Goal: Task Accomplishment & Management: Use online tool/utility

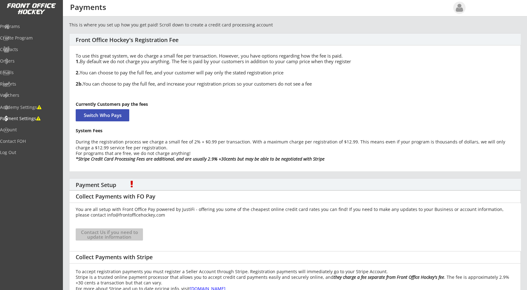
click at [66, 155] on div "This is where you set up how you get paid! Scroll down to create a credit card …" at bounding box center [295, 186] width 464 height 330
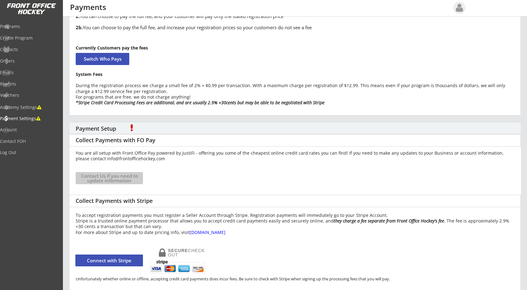
scroll to position [62, 0]
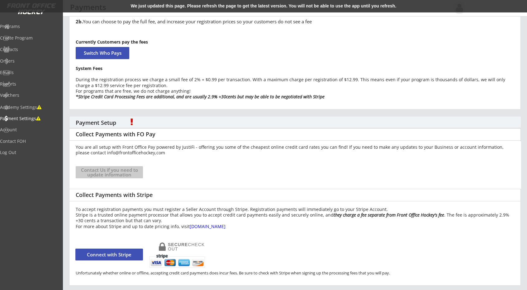
click at [189, 6] on div "We just updated this page. Please refresh the page to get the latest version. Y…" at bounding box center [263, 6] width 527 height 12
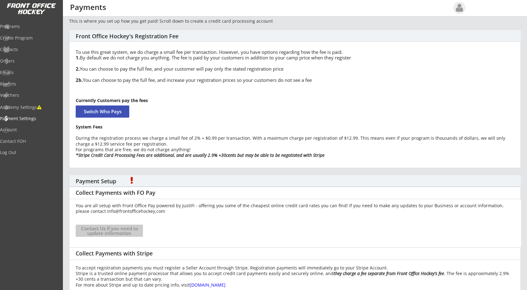
scroll to position [62, 0]
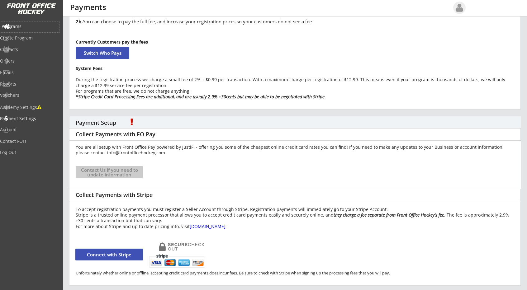
click at [36, 23] on div "Programs" at bounding box center [29, 26] width 59 height 11
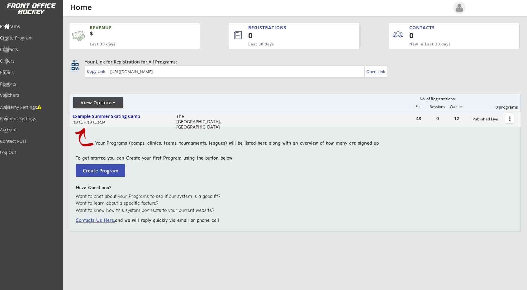
click at [232, 83] on div "REVENUE $ Last 30 days REGISTRATIONS 0 Last 30 days CONTACTS 0 New in Last 30 d…" at bounding box center [294, 156] width 451 height 280
click at [370, 71] on div "Open Link" at bounding box center [376, 71] width 20 height 5
click at [94, 167] on button "Create Program" at bounding box center [100, 170] width 49 height 12
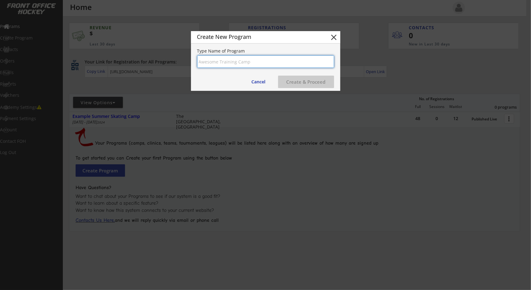
click at [230, 67] on input "input" at bounding box center [265, 61] width 137 height 12
type input "2"
type input "2025 Winter Clinics"
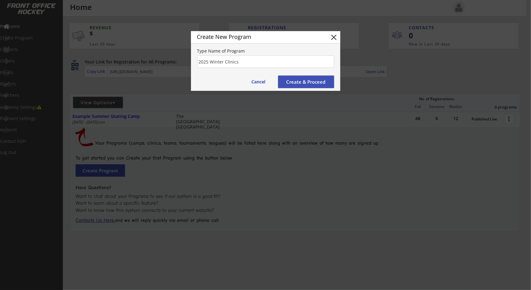
click at [304, 82] on button "Create & Proceed" at bounding box center [306, 82] width 56 height 12
